Goal: Task Accomplishment & Management: Use online tool/utility

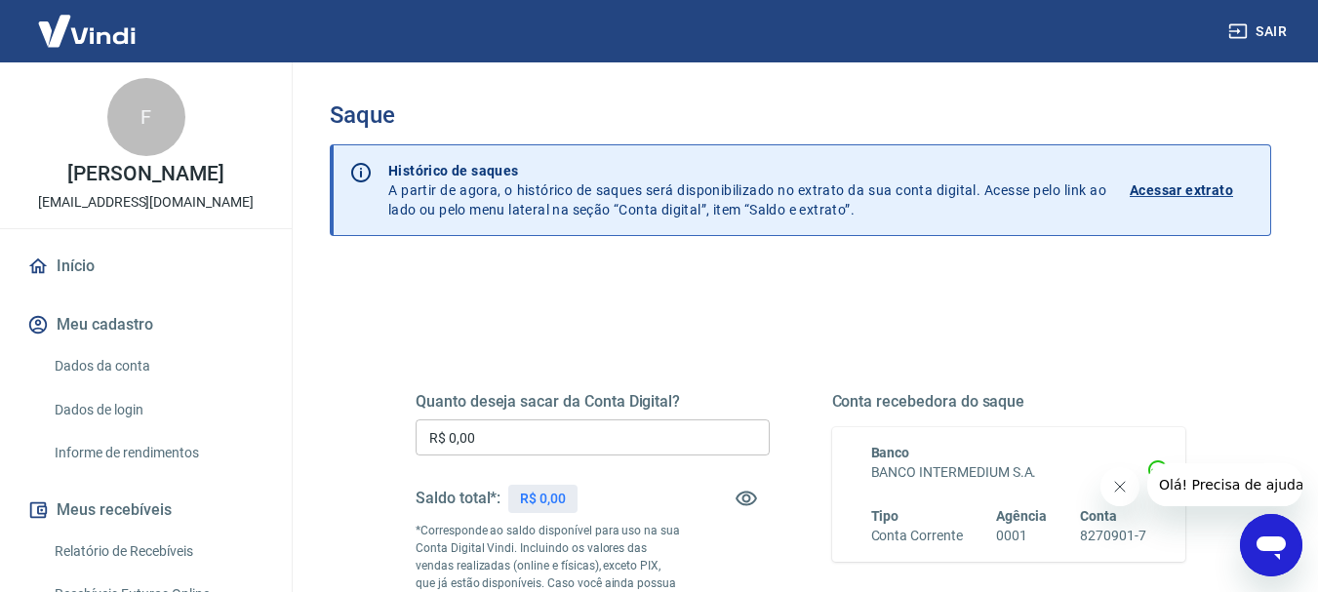
click at [584, 448] on input "R$ 0,00" at bounding box center [592, 437] width 354 height 36
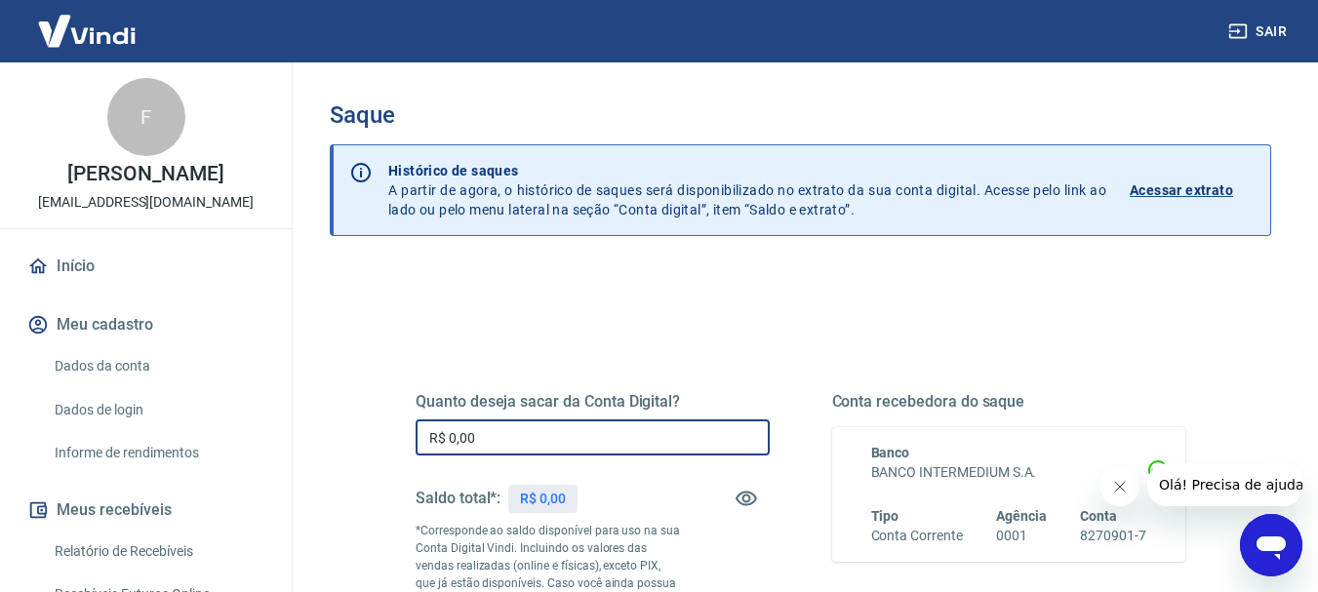
click at [584, 448] on input "R$ 0,00" at bounding box center [592, 437] width 354 height 36
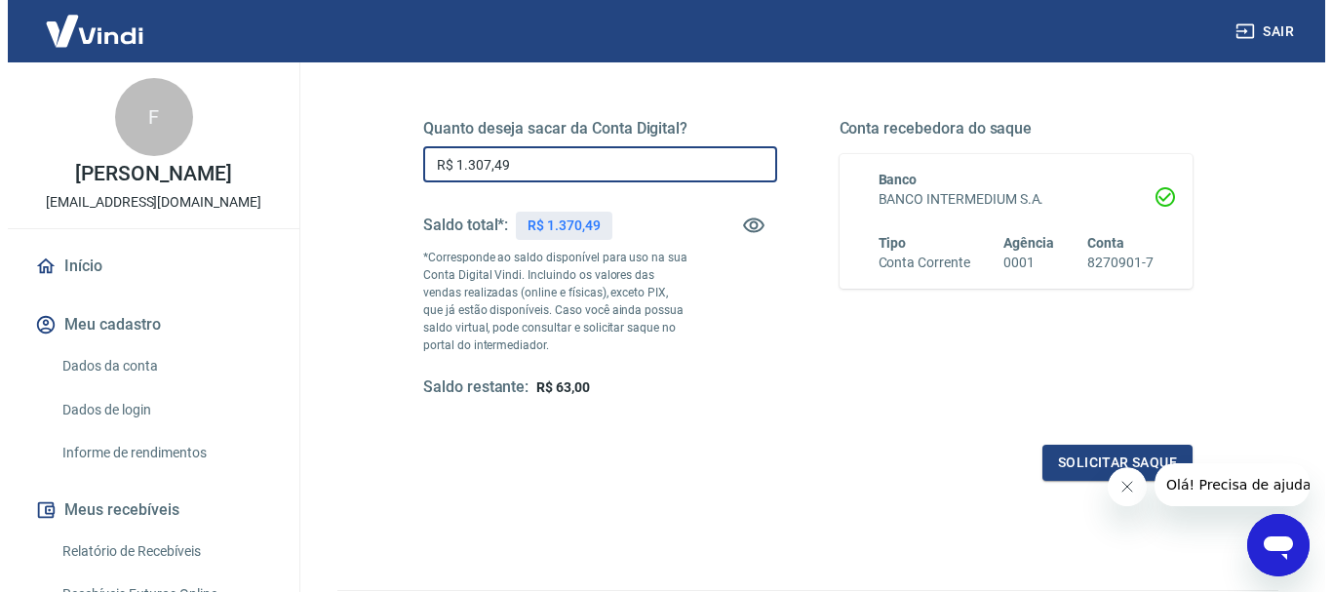
scroll to position [282, 0]
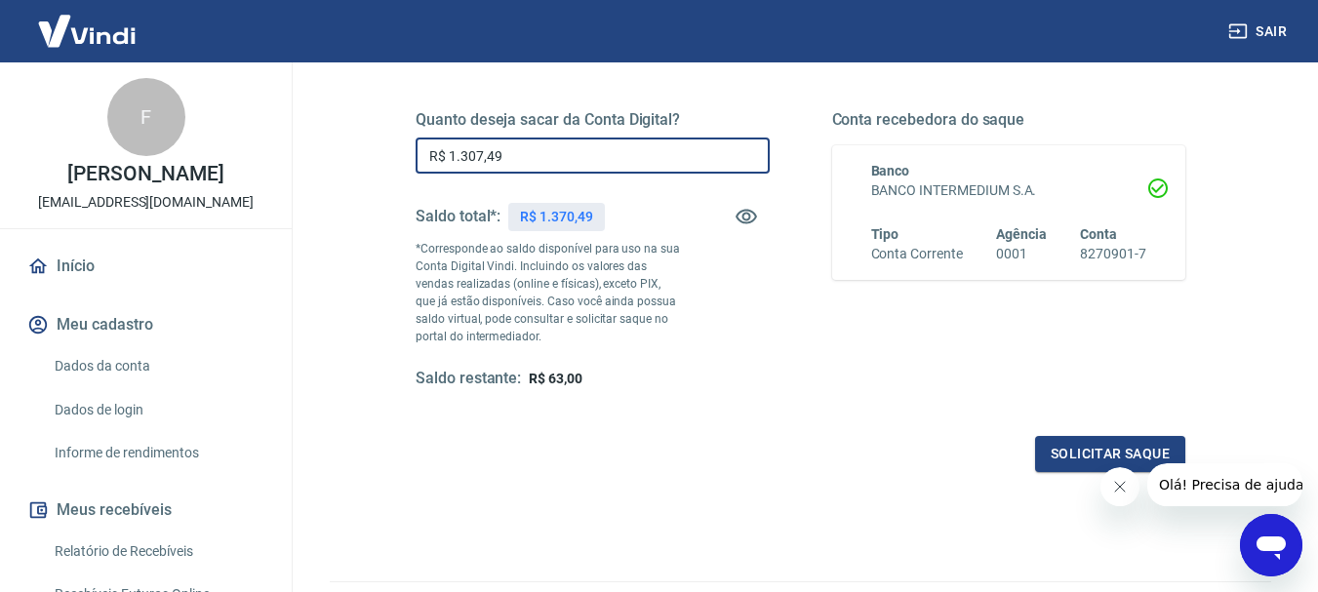
drag, startPoint x: 464, startPoint y: 158, endPoint x: 478, endPoint y: 172, distance: 19.3
click at [478, 172] on input "R$ 1.307,49" at bounding box center [592, 156] width 354 height 36
type input "R$ 1.370,49"
click at [1052, 444] on button "Solicitar saque" at bounding box center [1110, 454] width 150 height 36
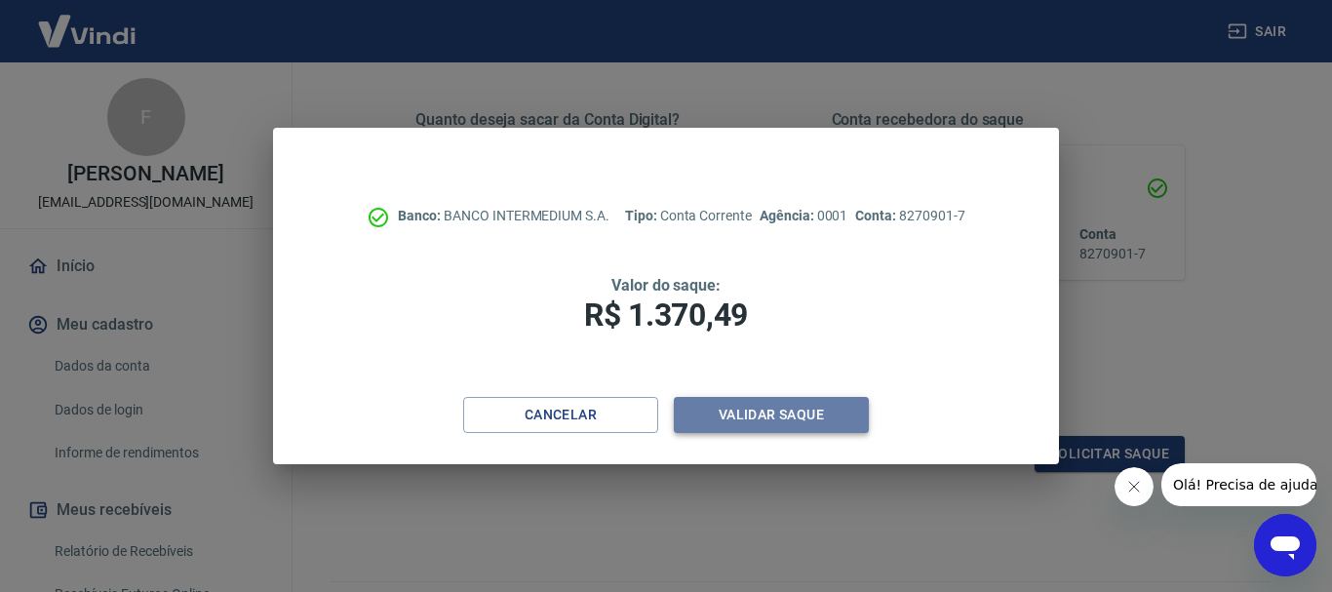
click at [762, 413] on button "Validar saque" at bounding box center [771, 415] width 195 height 36
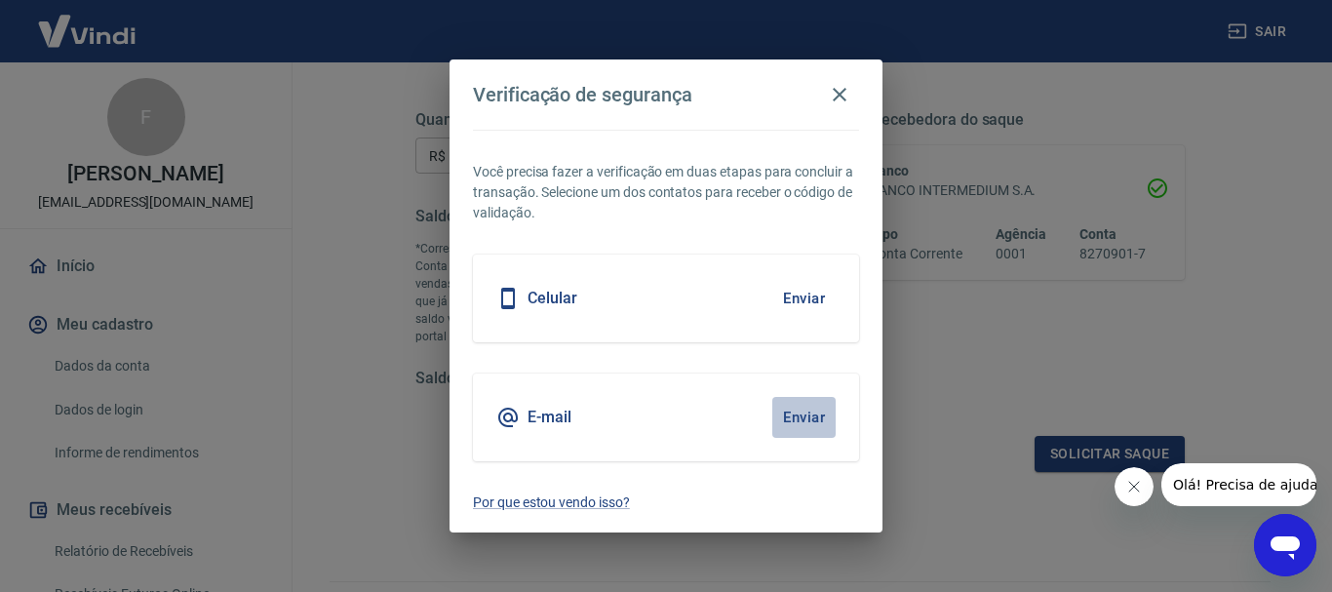
click at [803, 403] on button "Enviar" at bounding box center [803, 417] width 63 height 41
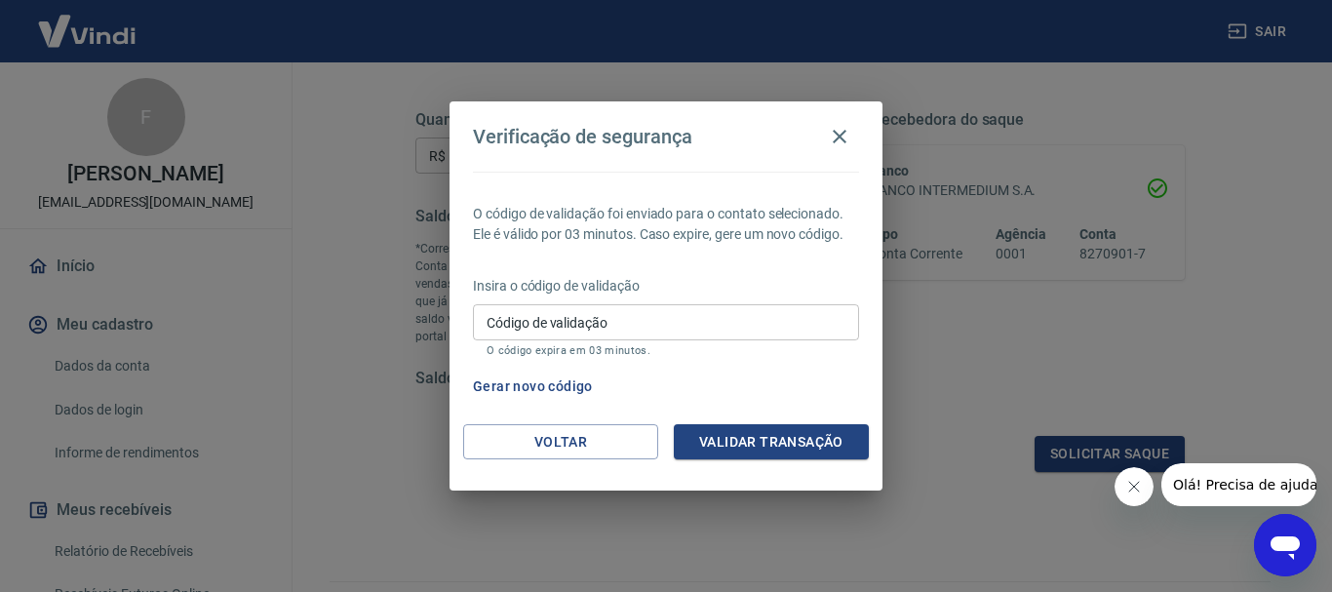
click at [559, 345] on p "O código expira em 03 minutos." at bounding box center [666, 350] width 359 height 13
click at [548, 332] on input "Código de validação" at bounding box center [666, 322] width 386 height 36
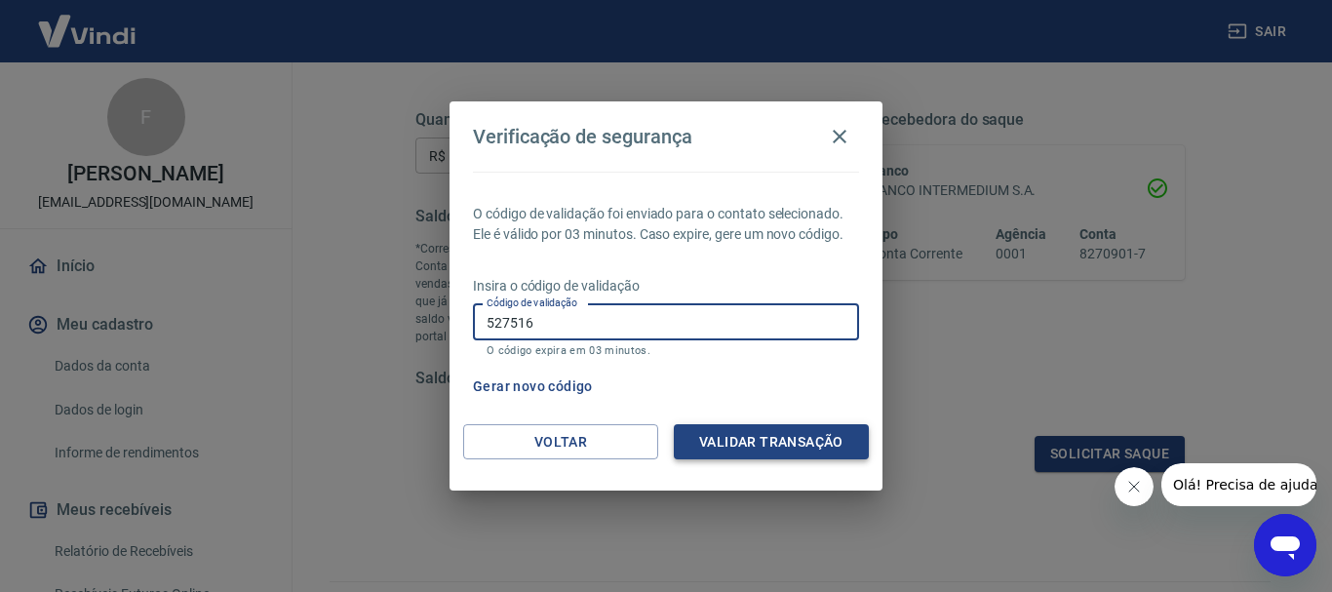
type input "527516"
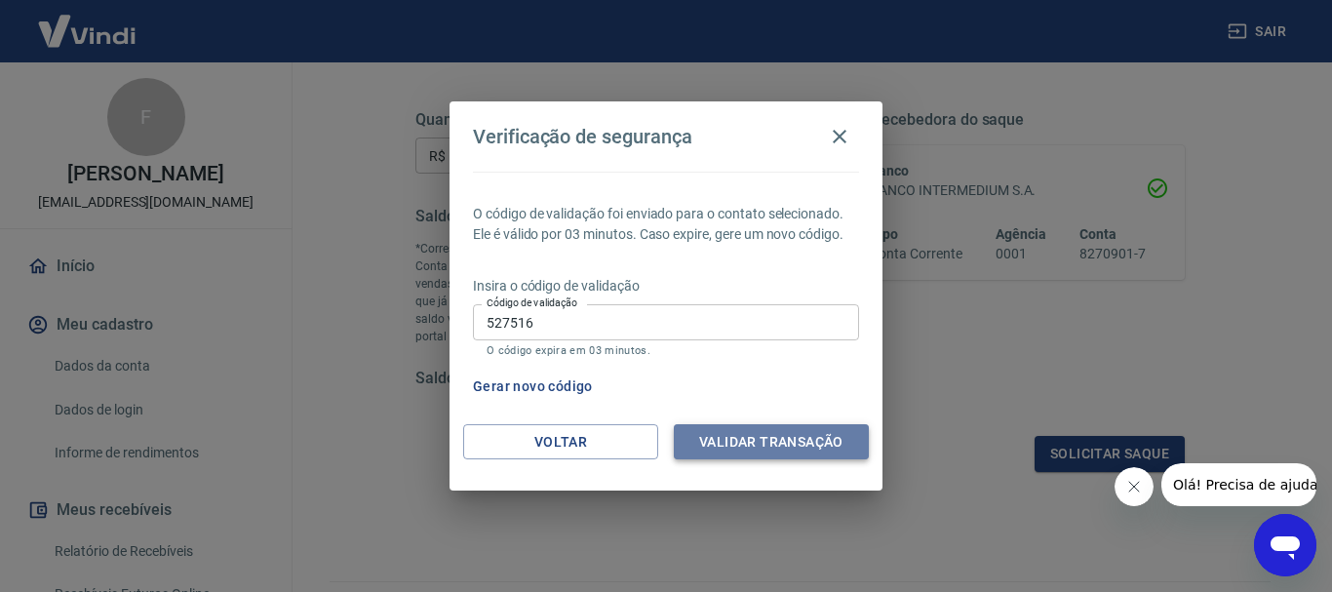
click at [751, 450] on button "Validar transação" at bounding box center [771, 442] width 195 height 36
